Goal: Task Accomplishment & Management: Complete application form

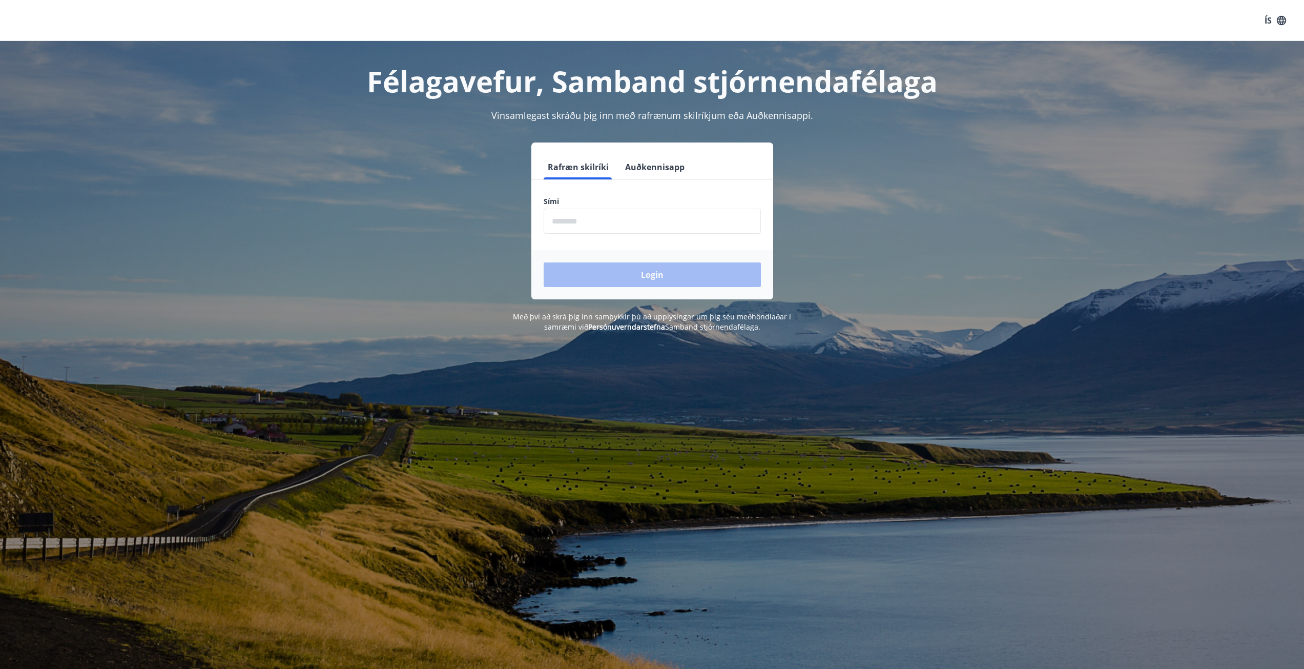
click at [588, 221] on input "phone" at bounding box center [652, 220] width 217 height 25
type input "********"
click at [544, 262] on button "Login" at bounding box center [652, 274] width 217 height 25
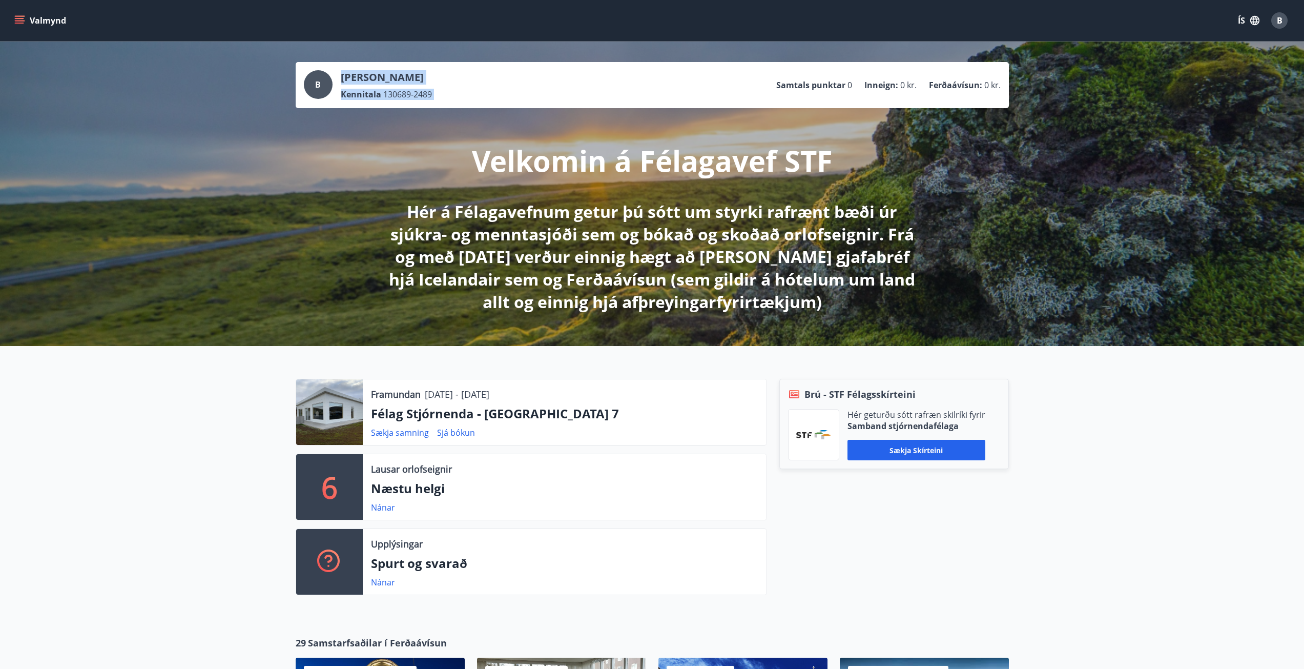
drag, startPoint x: 745, startPoint y: 83, endPoint x: 1013, endPoint y: 99, distance: 267.9
click at [1013, 99] on div "B Bjarni Viðar Hólmarsson Kennitala 130689-2489 Samtals punktar 0 Inneign : 0 k…" at bounding box center [652, 193] width 1304 height 304
click at [989, 90] on span "0 kr." at bounding box center [992, 84] width 16 height 11
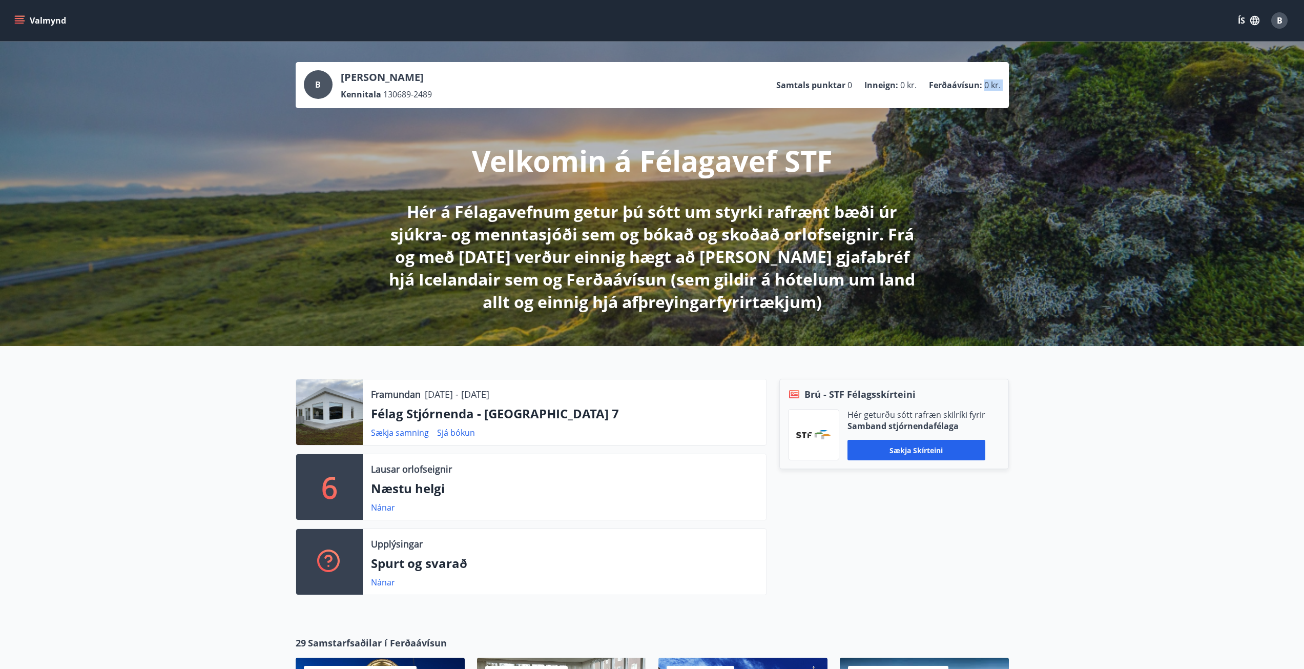
click at [989, 90] on span "0 kr." at bounding box center [992, 84] width 16 height 11
click at [973, 78] on ul "Samtals punktar 0 Inneign : 0 kr. Ferðaávísun : 0 kr." at bounding box center [888, 84] width 224 height 19
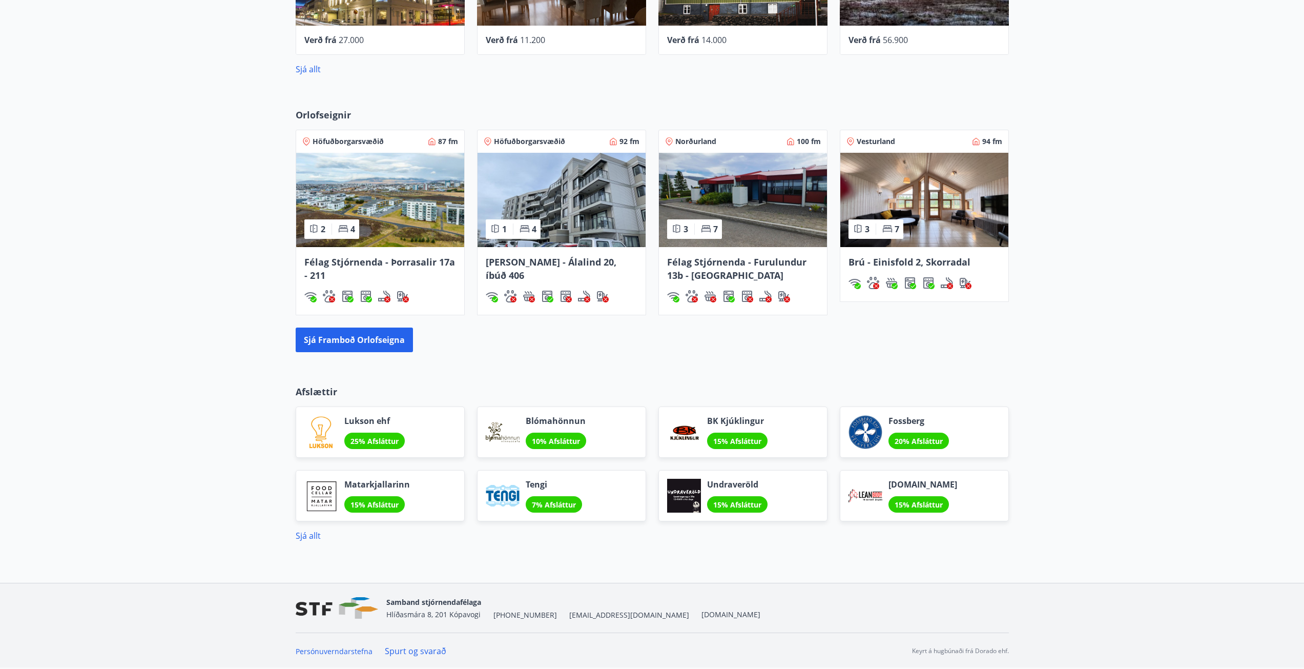
scroll to position [675, 0]
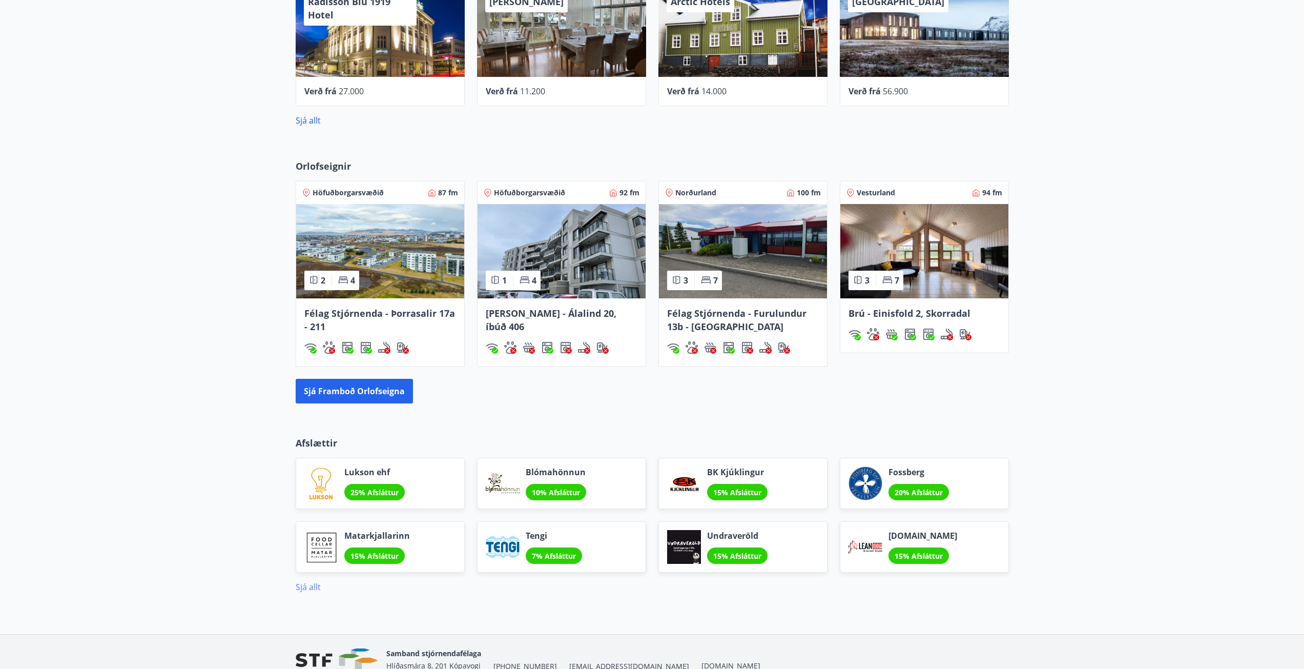
click at [309, 582] on link "Sjá allt" at bounding box center [308, 586] width 25 height 11
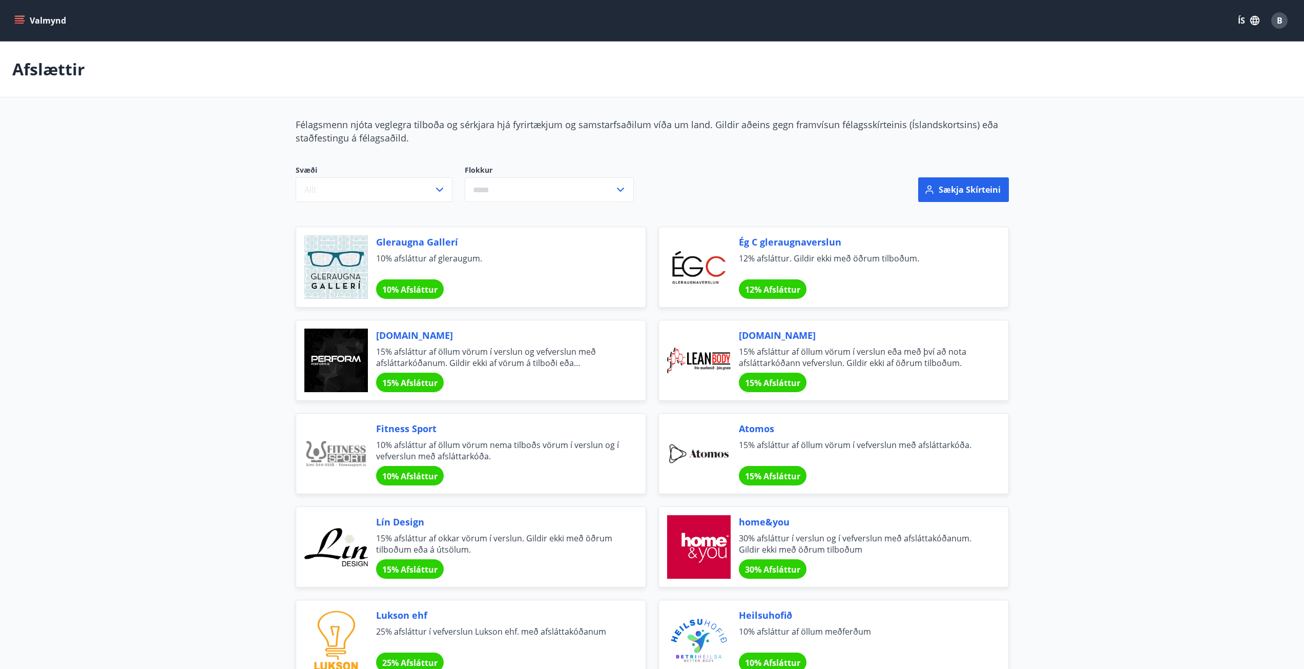
click at [57, 22] on button "Valmynd" at bounding box center [41, 20] width 58 height 18
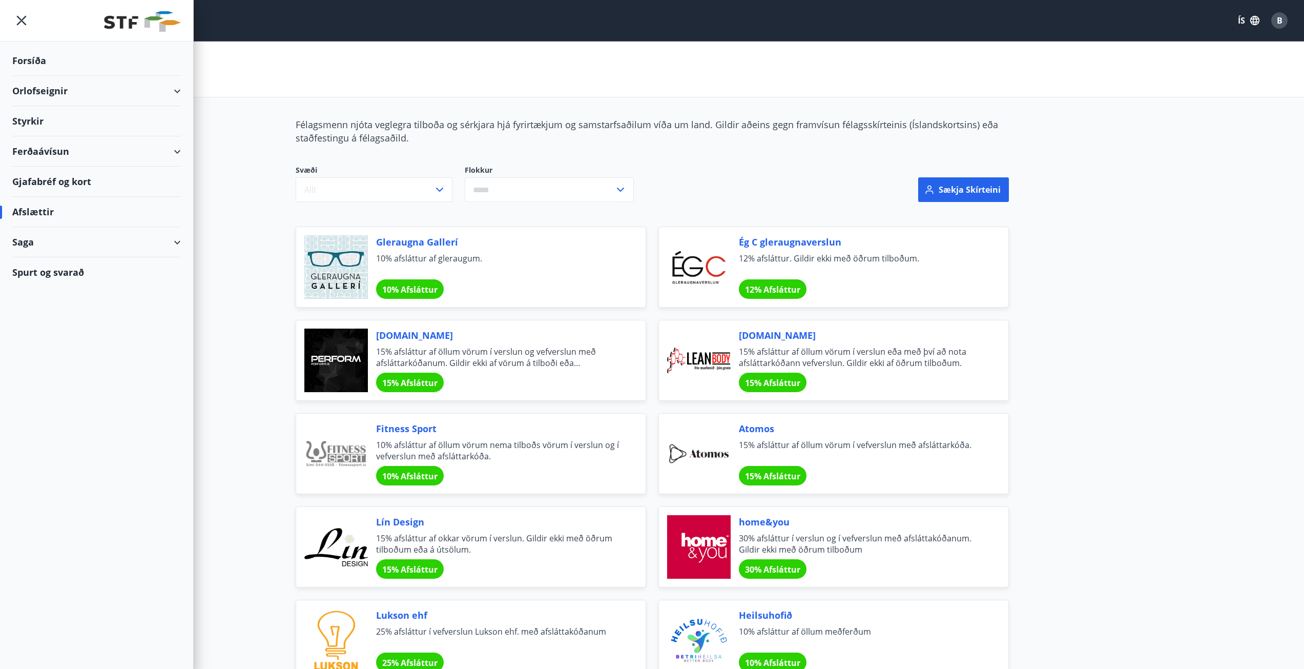
click at [65, 76] on div "Styrkir" at bounding box center [96, 61] width 169 height 30
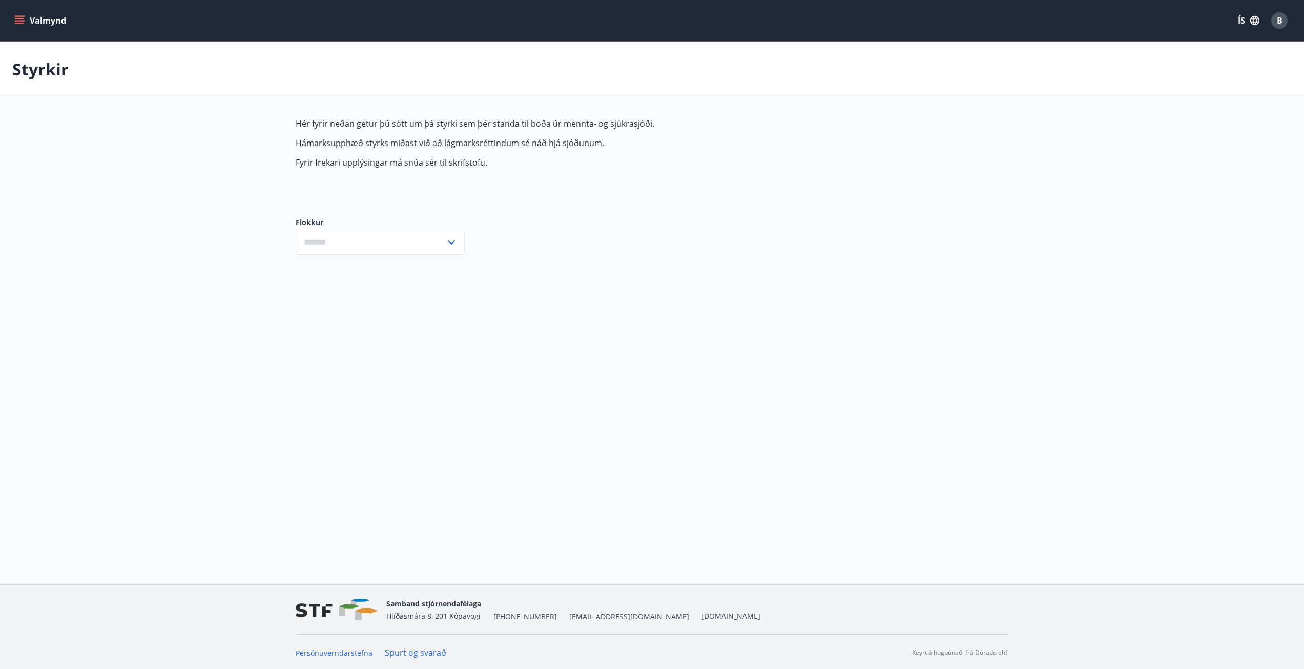
type input "***"
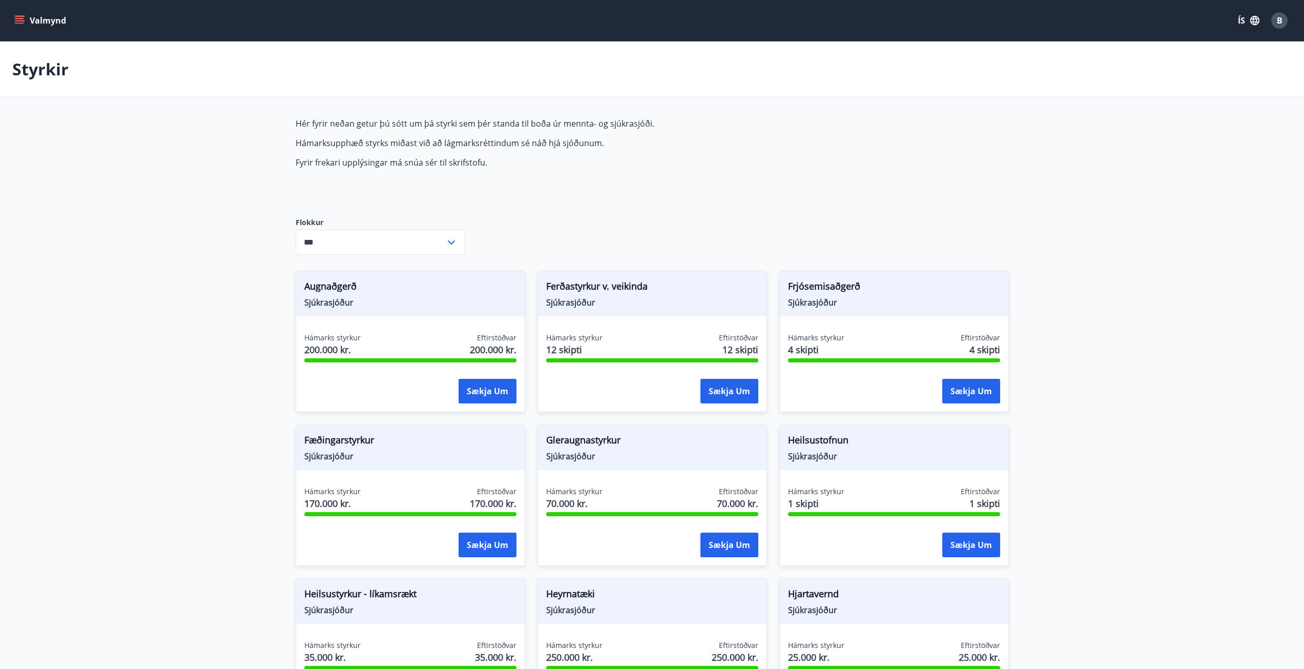
click at [440, 236] on input "***" at bounding box center [371, 241] width 150 height 25
click at [439, 236] on input "***" at bounding box center [371, 241] width 150 height 25
click at [855, 464] on div "Heilsustofnun Sjúkrasjóður" at bounding box center [894, 447] width 228 height 45
click at [849, 505] on div "Hámarks styrkur 1 skipti Eftirstöðvar 1 skipti" at bounding box center [894, 499] width 212 height 26
click at [829, 448] on span "Heilsustofnun" at bounding box center [894, 441] width 212 height 17
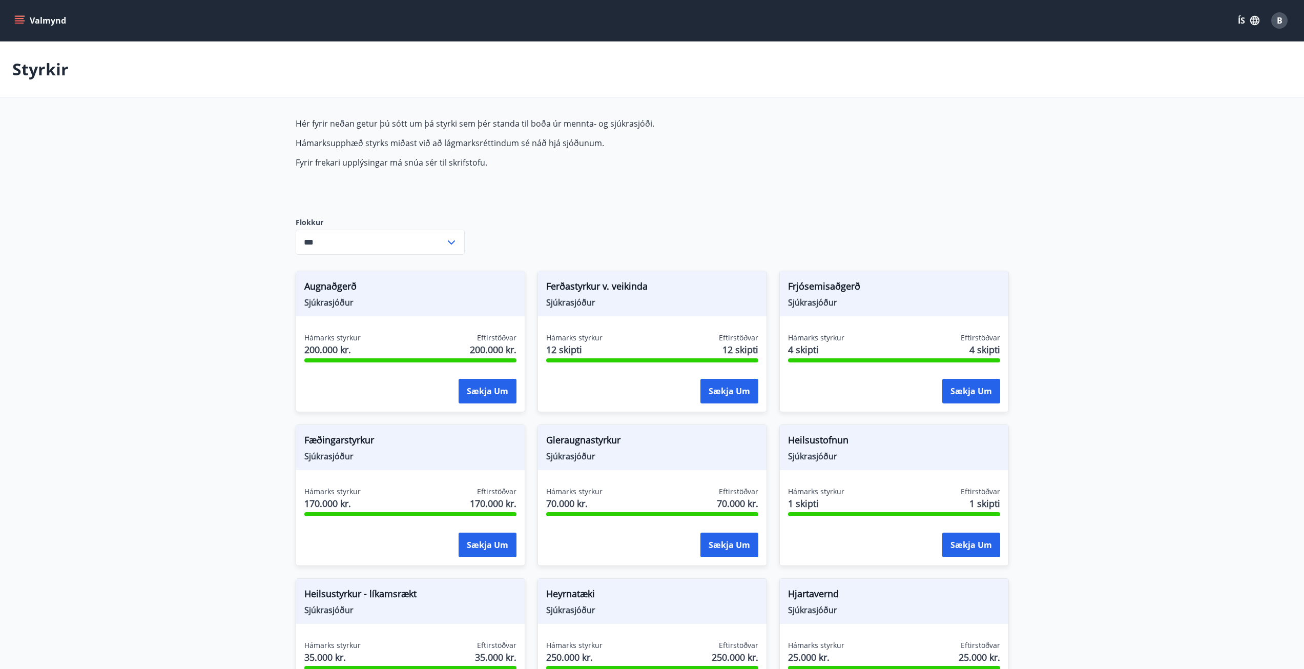
click at [824, 438] on span "Heilsustofnun" at bounding box center [894, 441] width 212 height 17
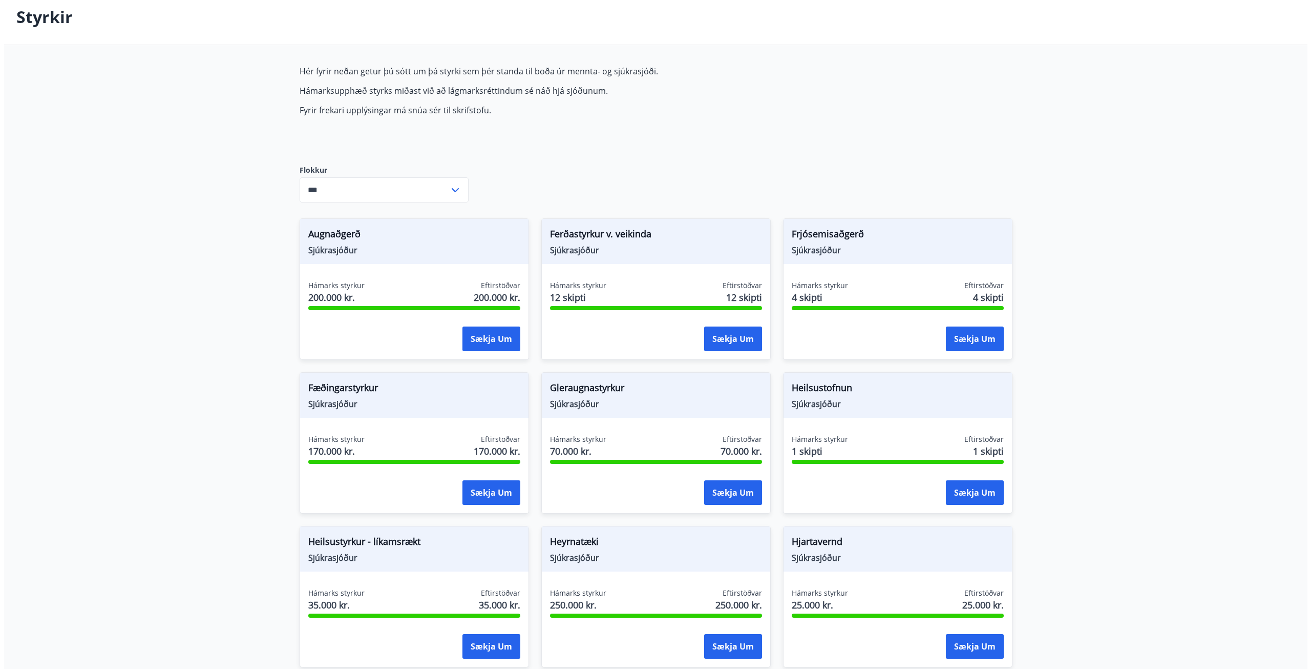
scroll to position [102, 0]
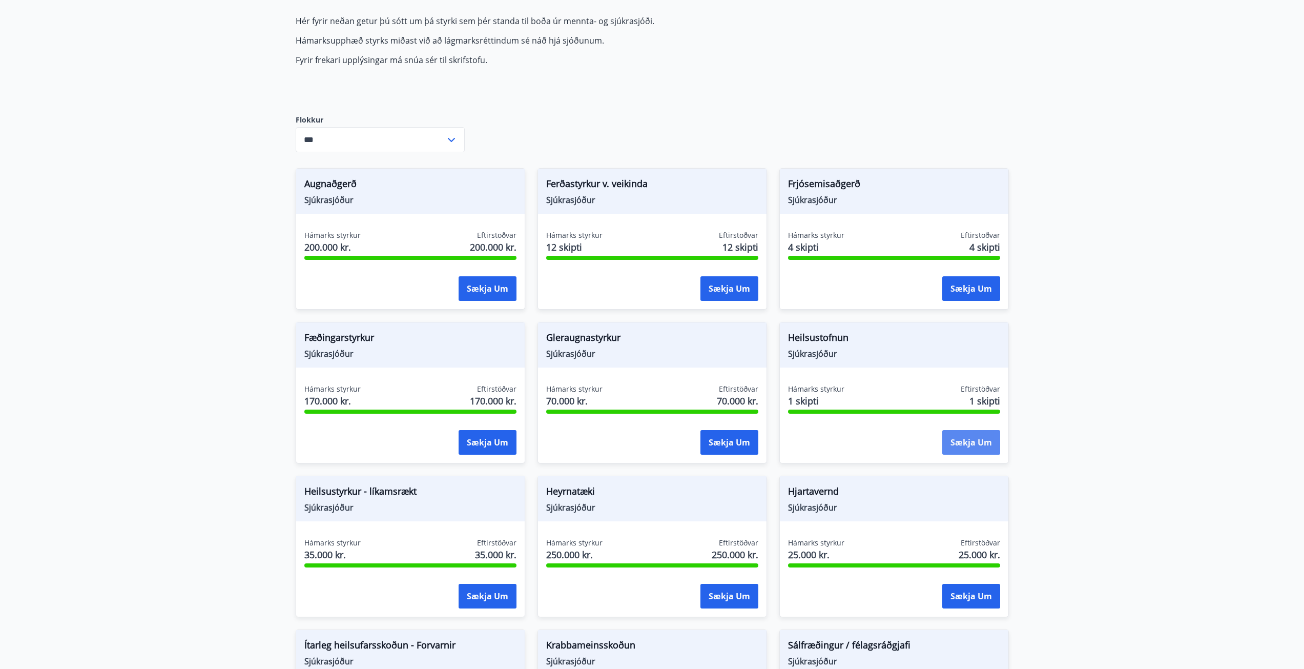
click at [978, 445] on button "Sækja um" at bounding box center [971, 442] width 58 height 25
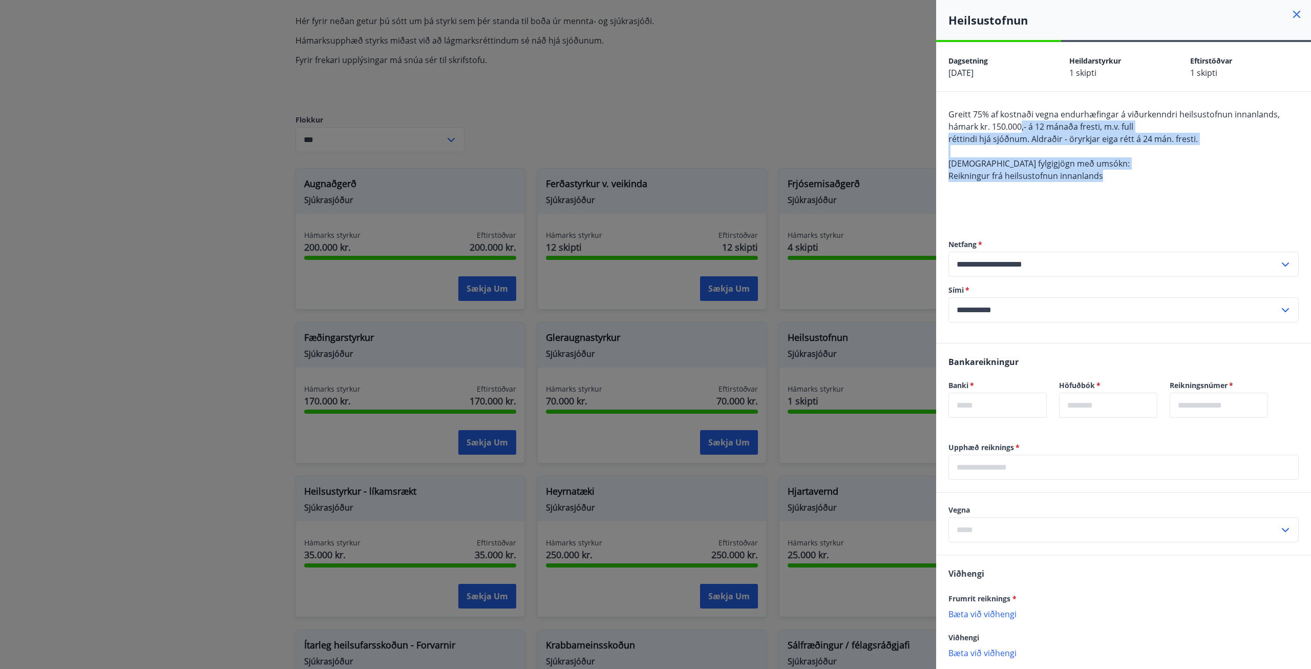
drag, startPoint x: 1128, startPoint y: 179, endPoint x: 1018, endPoint y: 116, distance: 126.4
click at [1019, 117] on div "Greitt 75% af kostnaði vegna endurhæfingar á viðurkenndri heilsustofnun innanla…" at bounding box center [1124, 163] width 350 height 111
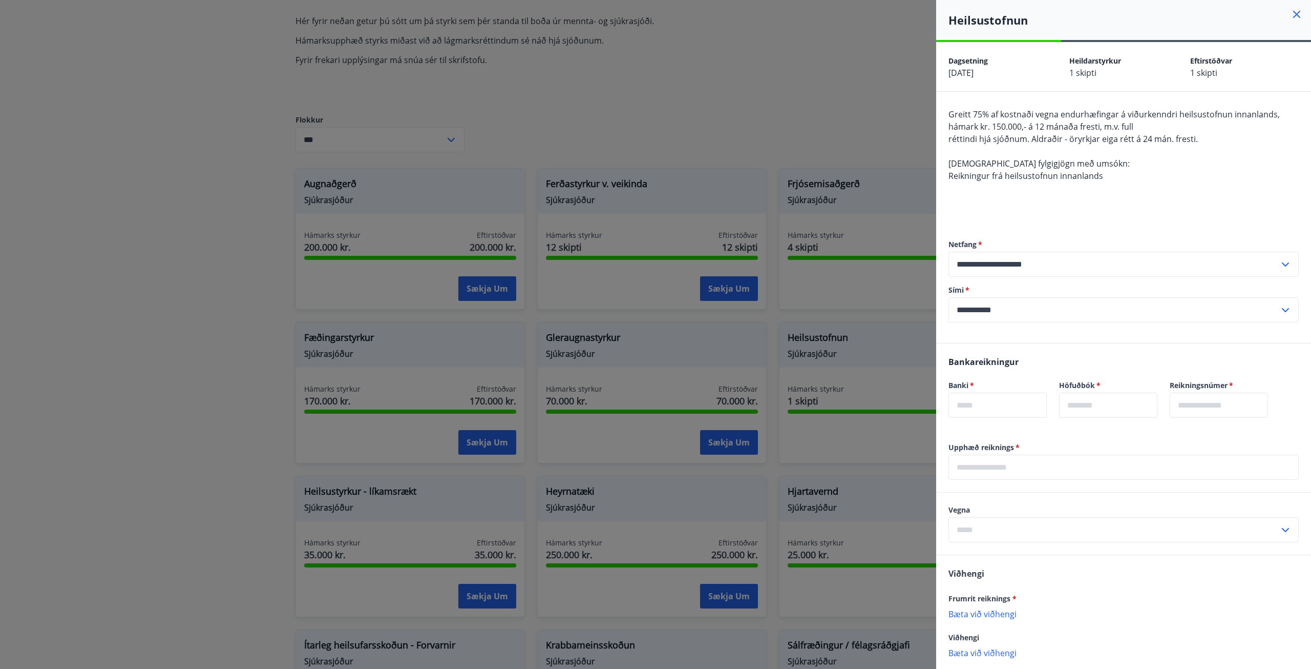
click at [1018, 115] on span "Greitt 75% af kostnaði vegna endurhæfingar á viðurkenndri heilsustofnun innanla…" at bounding box center [1114, 121] width 331 height 24
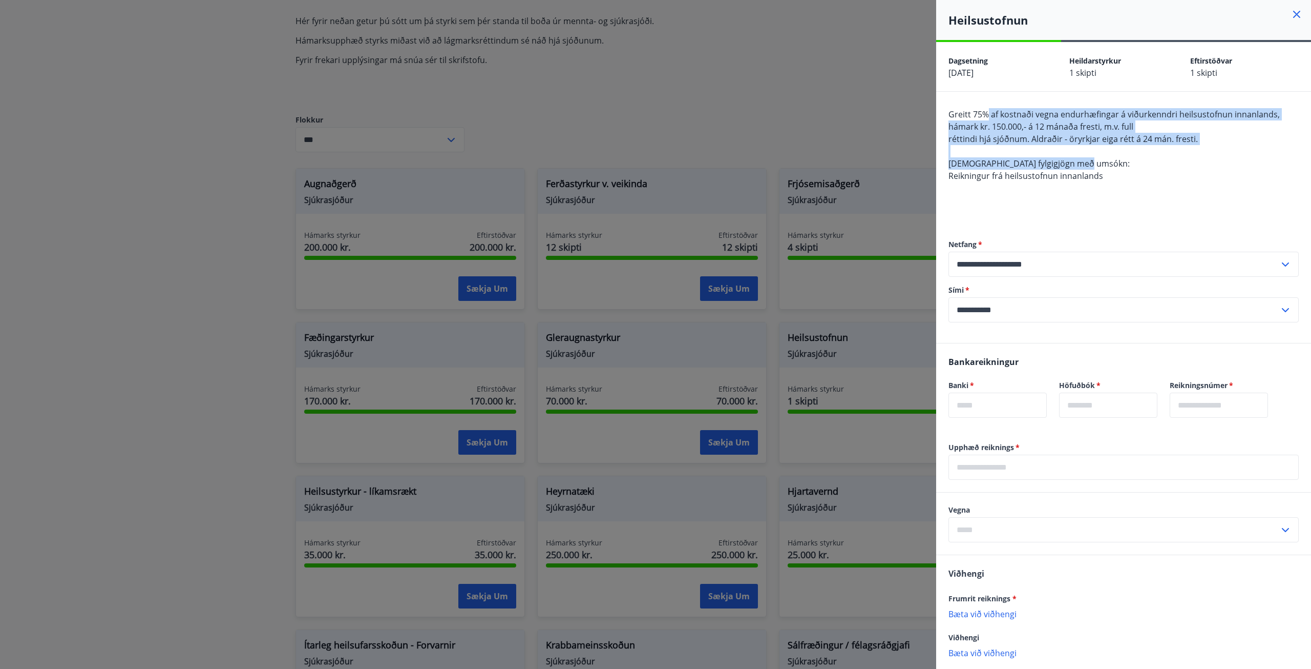
drag, startPoint x: 1015, startPoint y: 120, endPoint x: 1125, endPoint y: 169, distance: 120.6
click at [1125, 169] on div "Greitt 75% af kostnaði vegna endurhæfingar á viðurkenndri heilsustofnun innanla…" at bounding box center [1124, 163] width 350 height 111
click at [1126, 170] on div "Greitt 75% af kostnaði vegna endurhæfingar á viðurkenndri heilsustofnun innanla…" at bounding box center [1124, 163] width 350 height 111
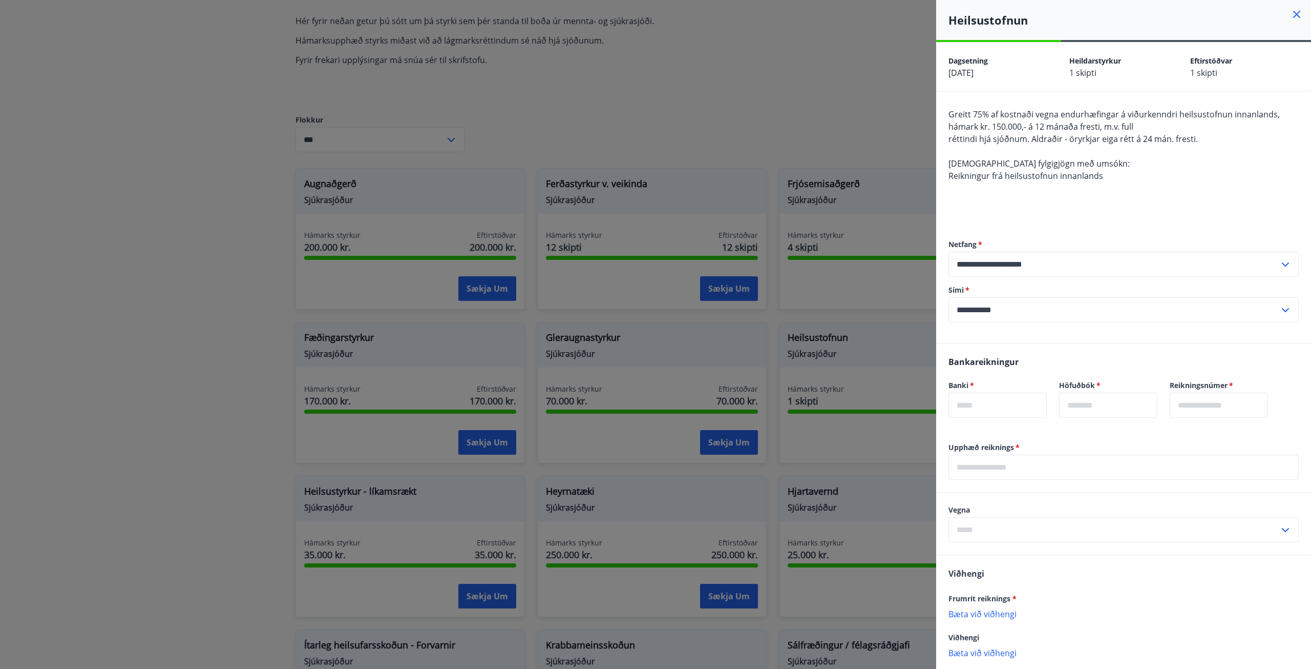
click at [1118, 170] on div "Greitt 75% af kostnaði vegna endurhæfingar á viðurkenndri heilsustofnun innanla…" at bounding box center [1124, 163] width 350 height 111
click at [1103, 171] on div "Greitt 75% af kostnaði vegna endurhæfingar á viðurkenndri heilsustofnun innanla…" at bounding box center [1124, 163] width 350 height 111
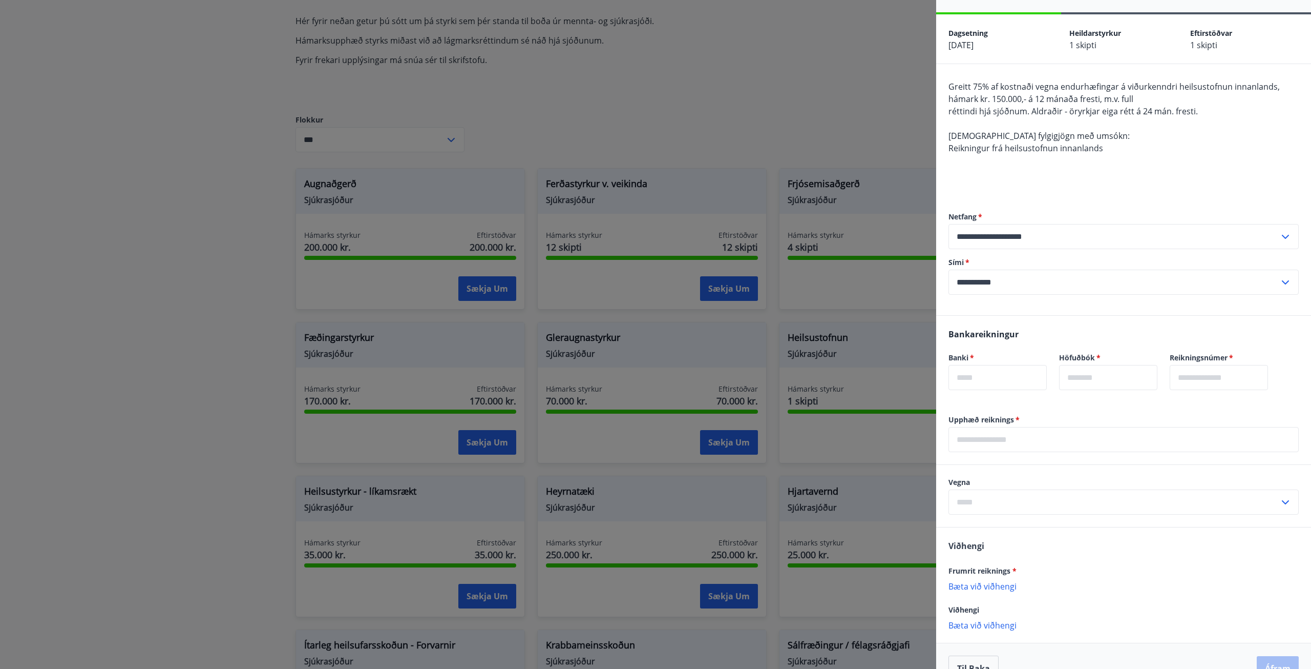
scroll to position [52, 0]
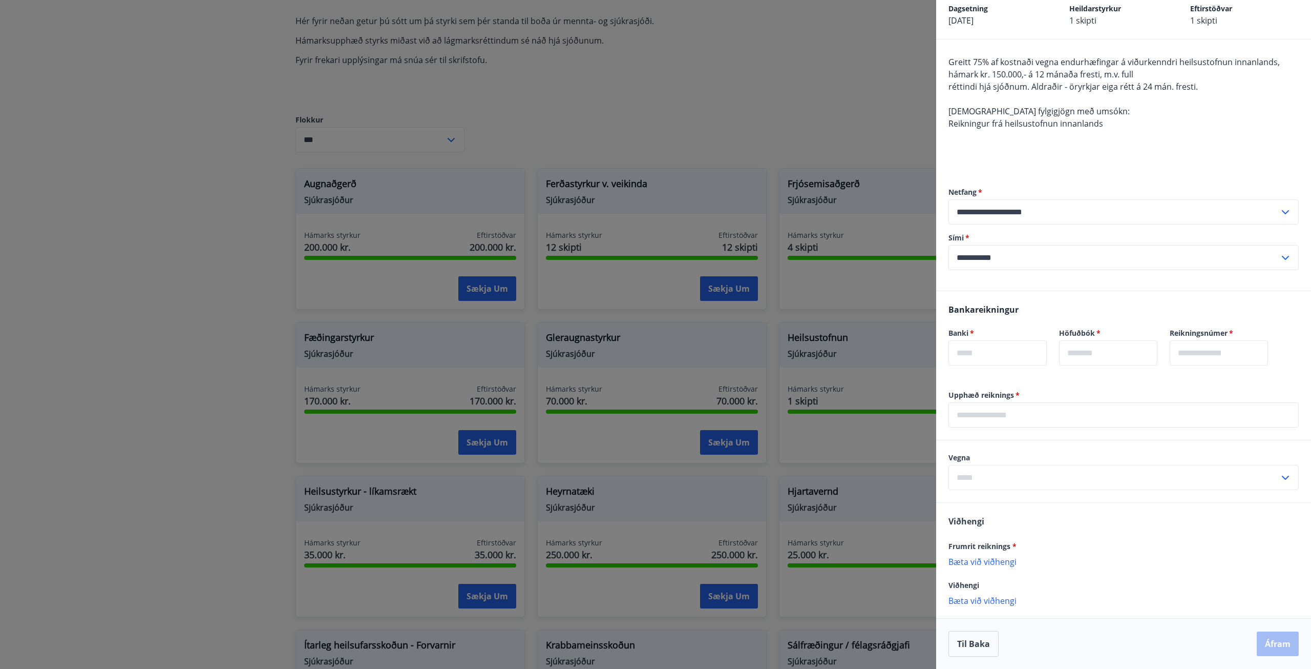
click at [1141, 160] on div "Greitt 75% af kostnaði vegna endurhæfingar á viðurkenndri heilsustofnun innanla…" at bounding box center [1124, 111] width 350 height 111
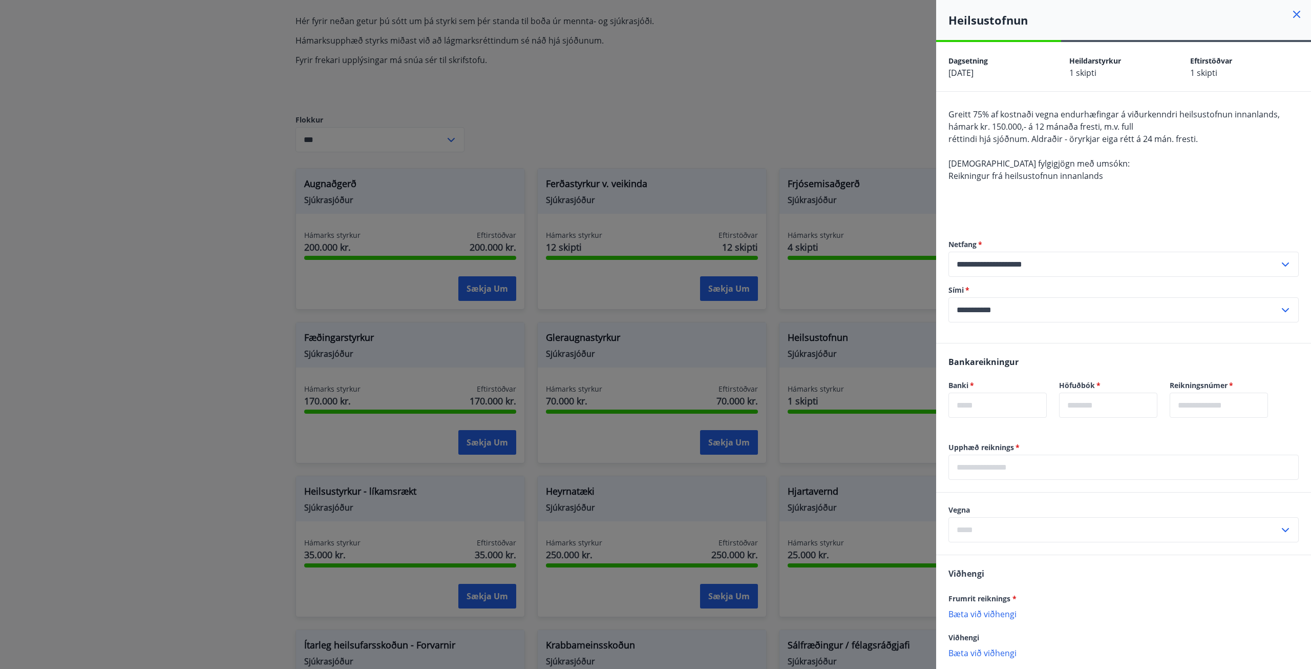
drag, startPoint x: 1118, startPoint y: 26, endPoint x: 1141, endPoint y: 26, distance: 23.6
click at [1120, 26] on h4 "Heilsustofnun" at bounding box center [1130, 19] width 363 height 15
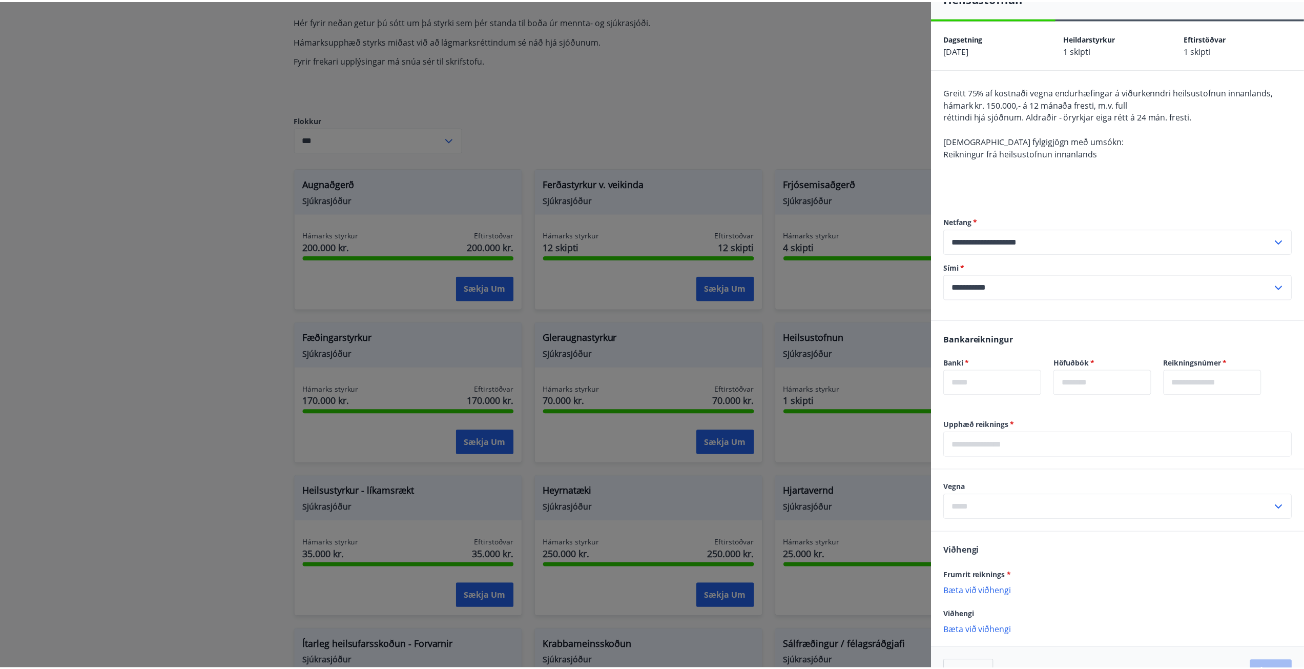
scroll to position [52, 0]
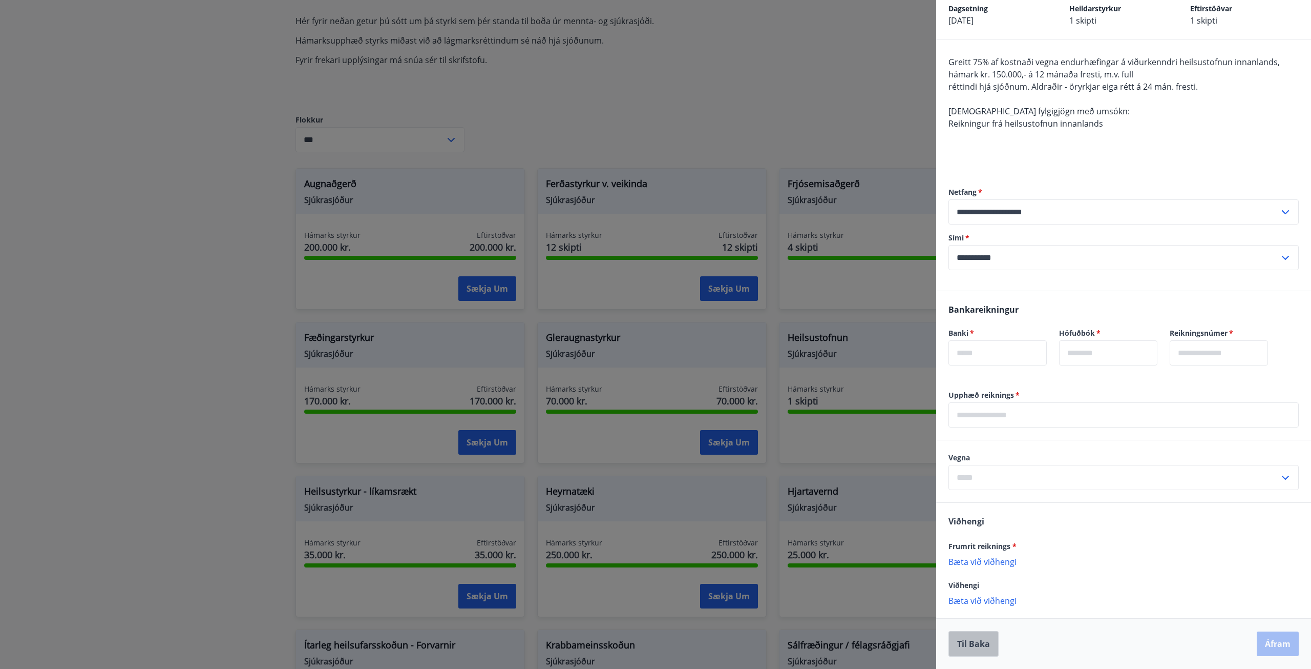
click at [982, 645] on button "Til baka" at bounding box center [974, 644] width 50 height 26
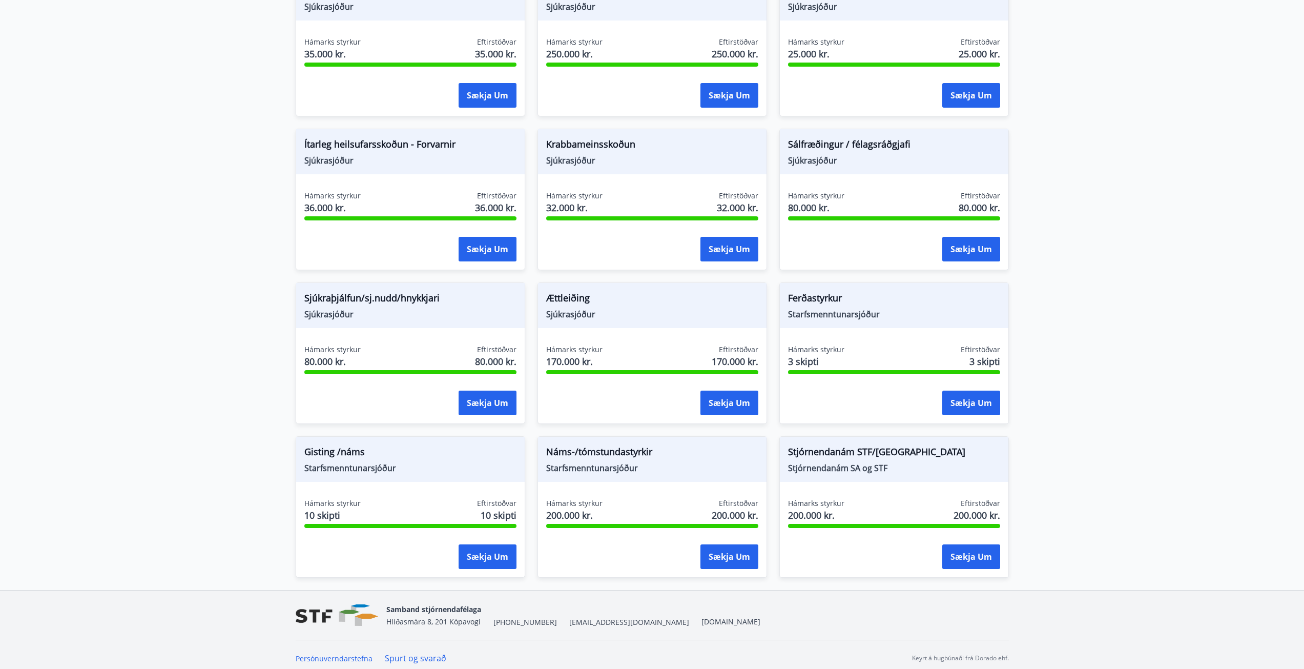
scroll to position [610, 0]
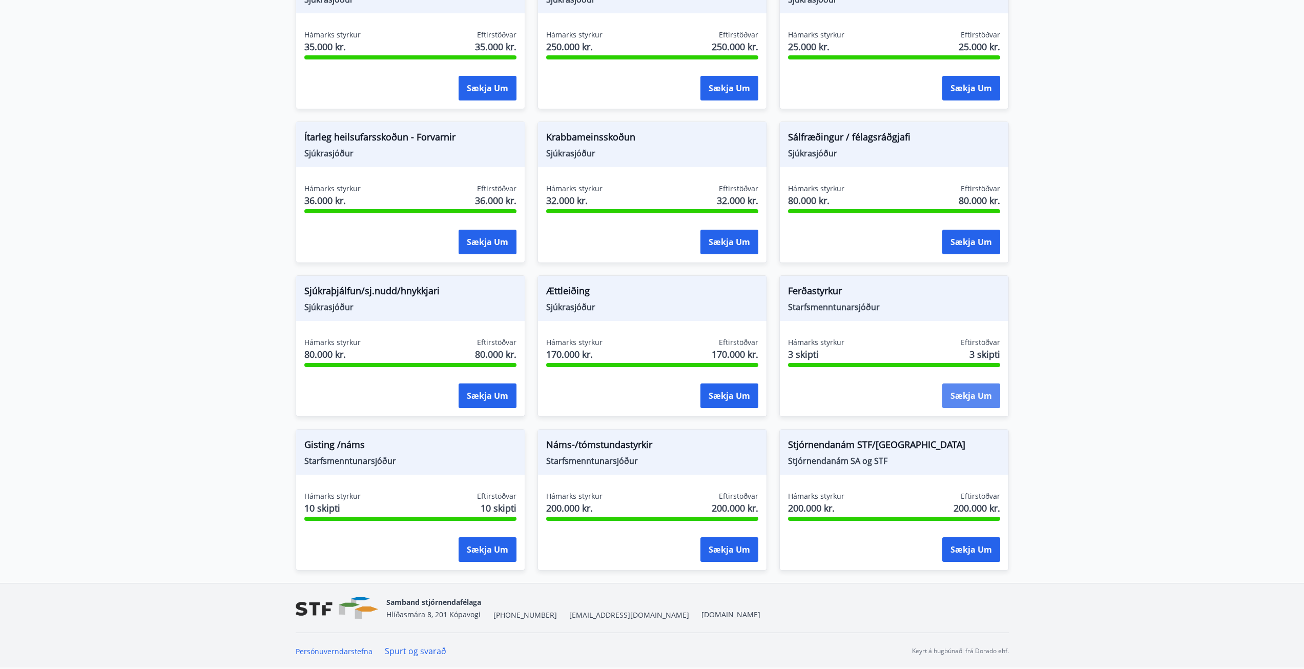
click at [972, 390] on button "Sækja um" at bounding box center [971, 395] width 58 height 25
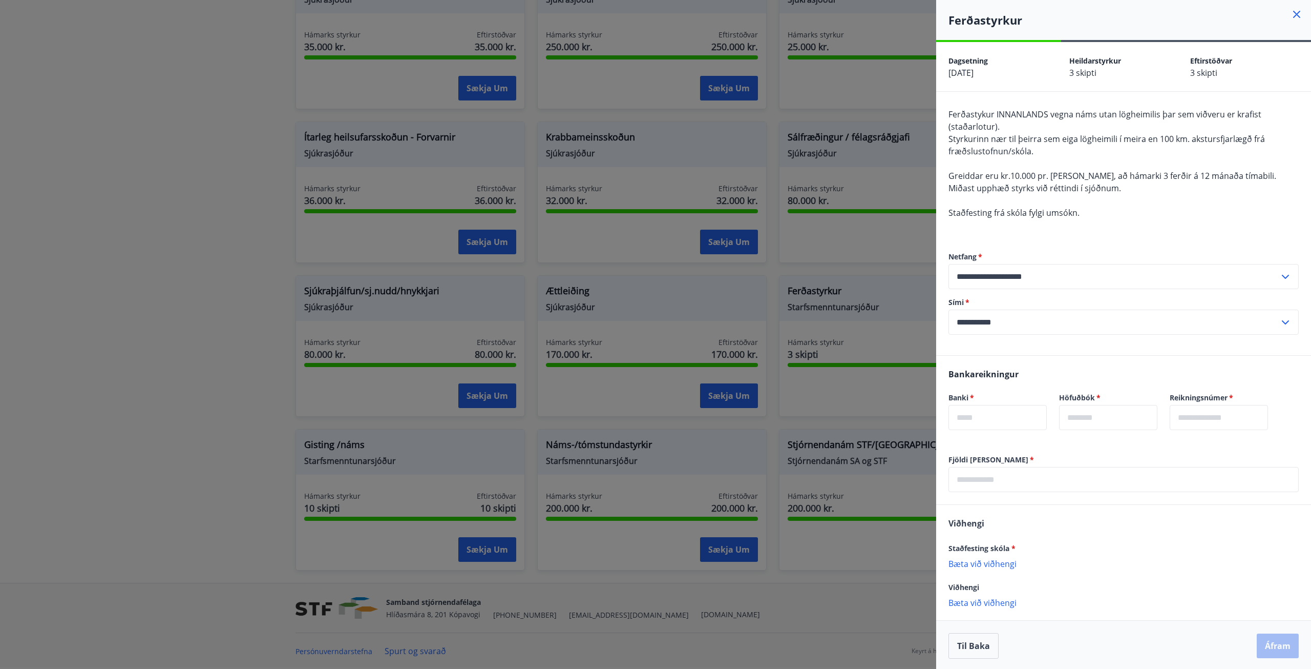
click at [899, 229] on div at bounding box center [655, 334] width 1311 height 669
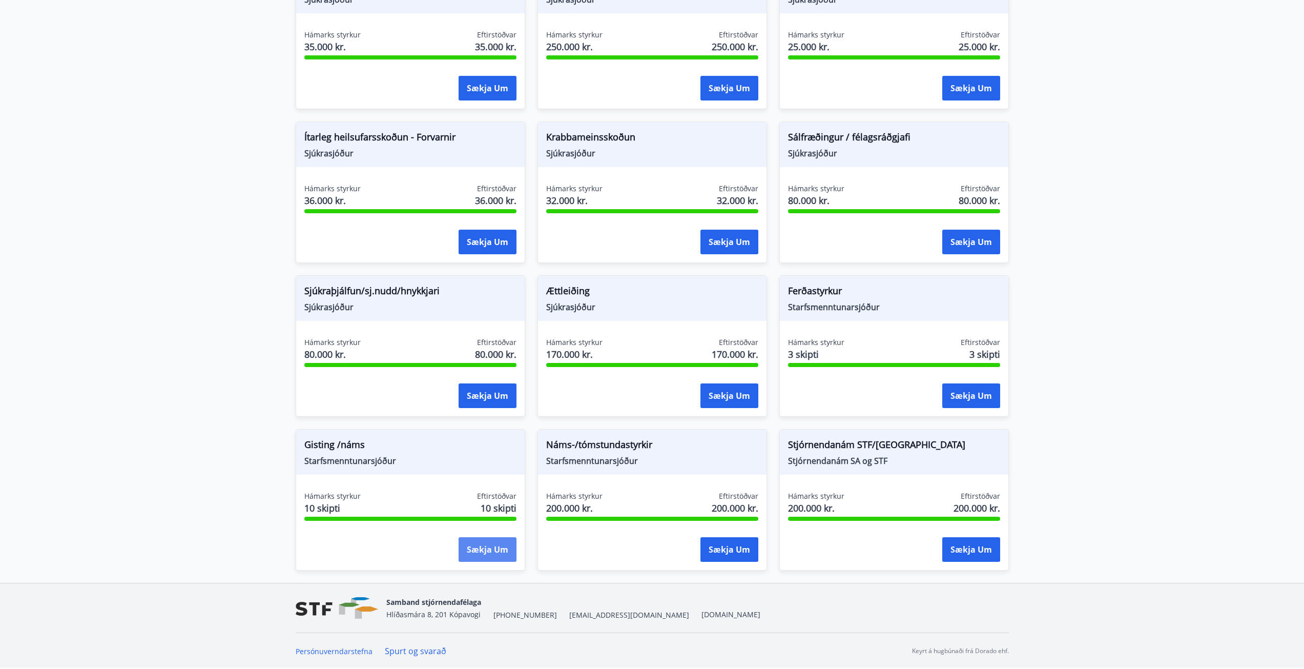
click at [498, 553] on button "Sækja um" at bounding box center [487, 549] width 58 height 25
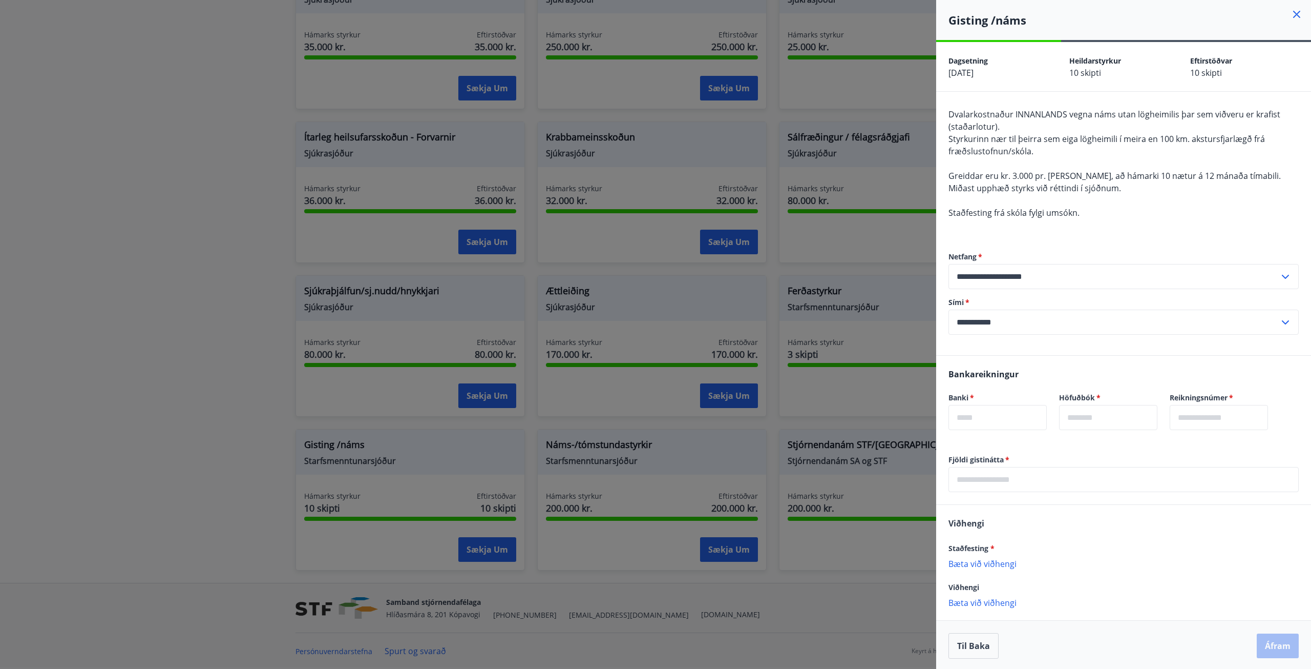
click at [882, 162] on div at bounding box center [655, 334] width 1311 height 669
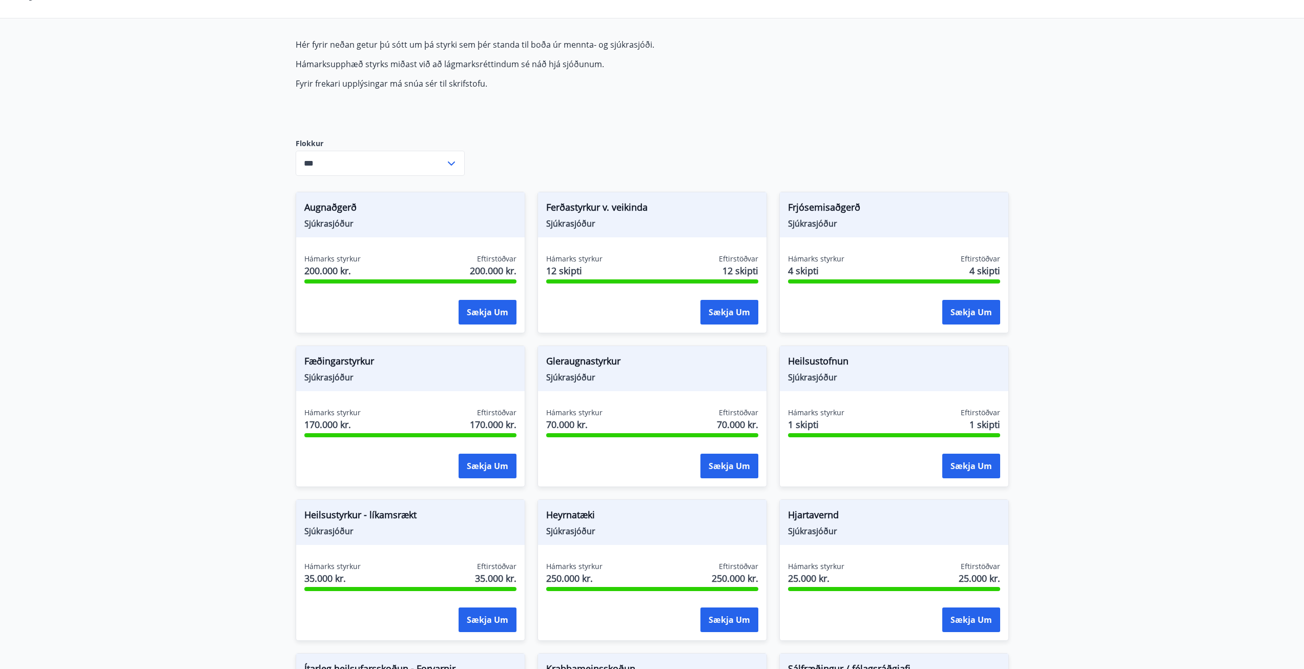
scroll to position [0, 0]
